Goal: Task Accomplishment & Management: Manage account settings

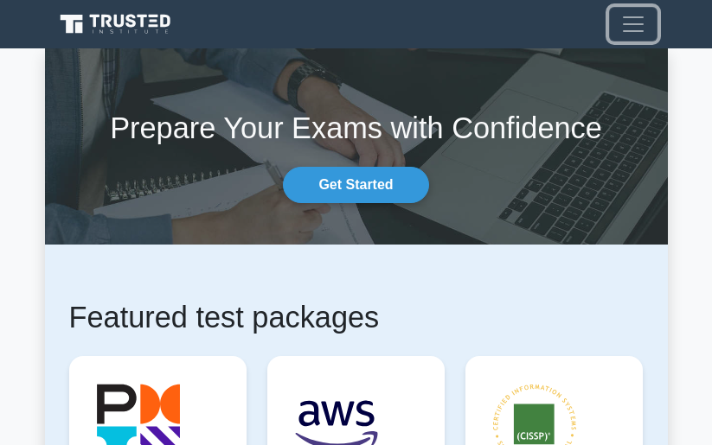
click at [629, 29] on span "Toggle navigation" at bounding box center [633, 24] width 26 height 26
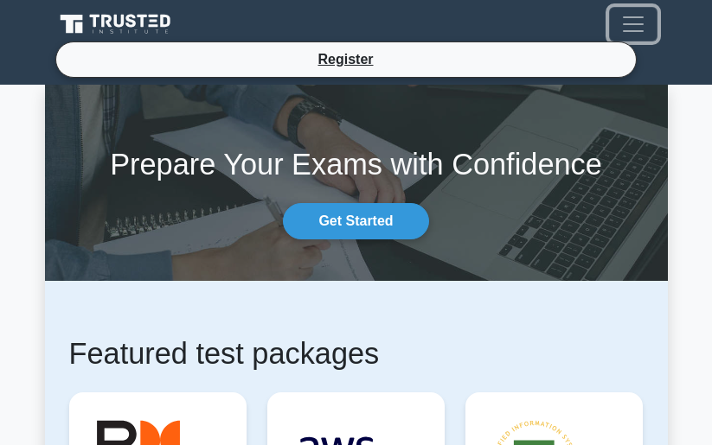
click at [629, 29] on span "Toggle navigation" at bounding box center [633, 24] width 26 height 26
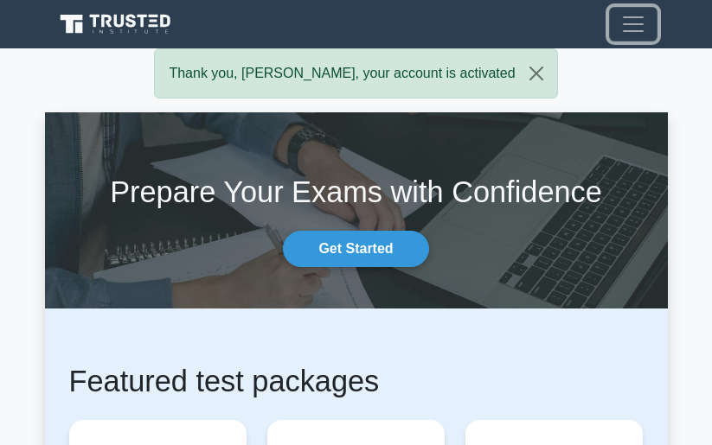
click at [609, 15] on button "Toggle navigation" at bounding box center [633, 24] width 48 height 35
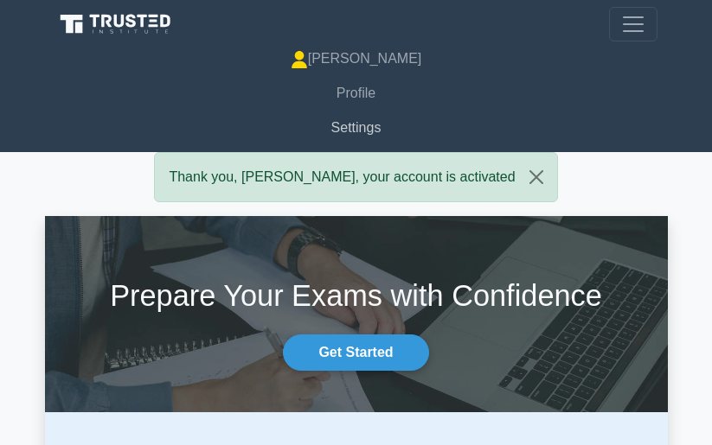
click at [356, 131] on link "Settings" at bounding box center [356, 128] width 602 height 35
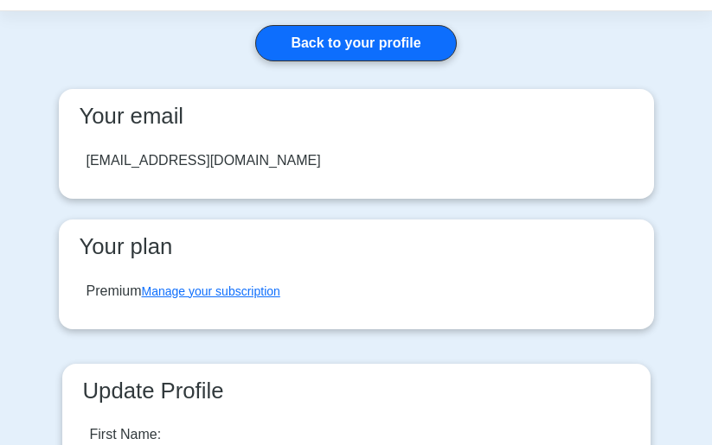
scroll to position [173, 0]
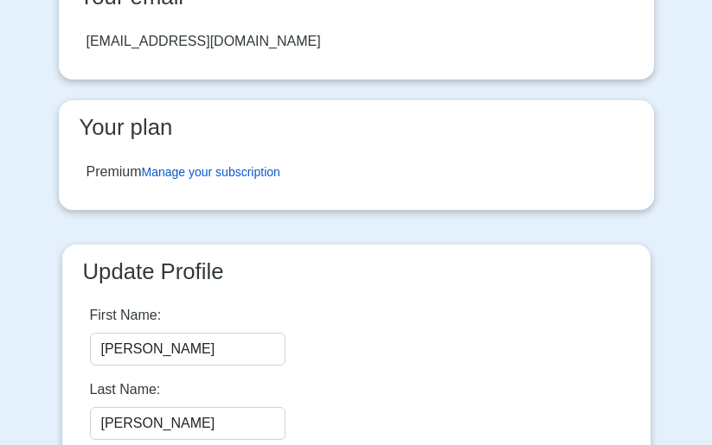
click at [229, 165] on link "Manage your subscription" at bounding box center [211, 172] width 138 height 14
